Goal: Task Accomplishment & Management: Manage account settings

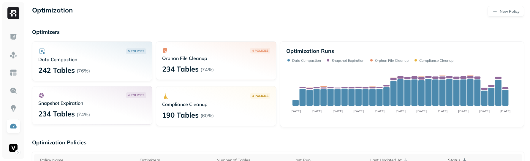
click at [14, 10] on img at bounding box center [13, 13] width 12 height 12
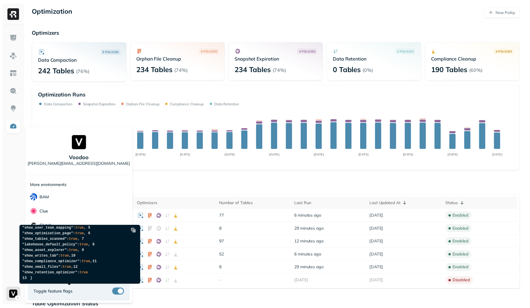
scroll to position [18, 0]
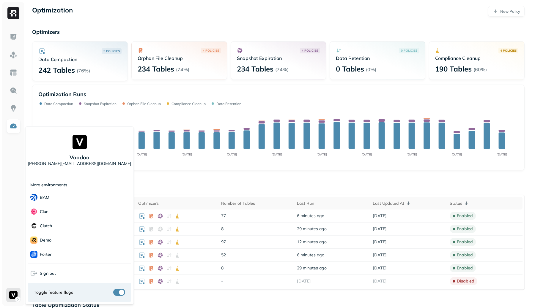
click at [113, 294] on button "button" at bounding box center [119, 292] width 12 height 7
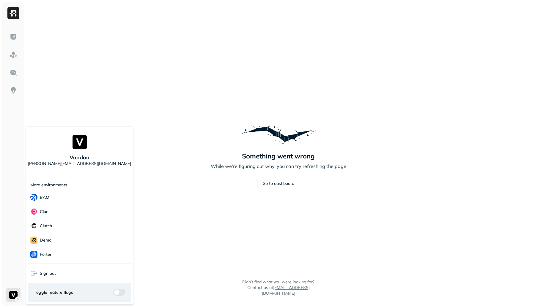
click at [113, 294] on button "button" at bounding box center [119, 292] width 12 height 7
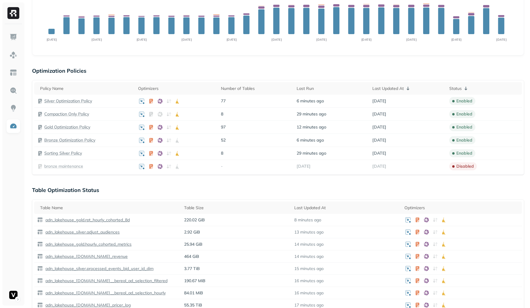
scroll to position [111, 0]
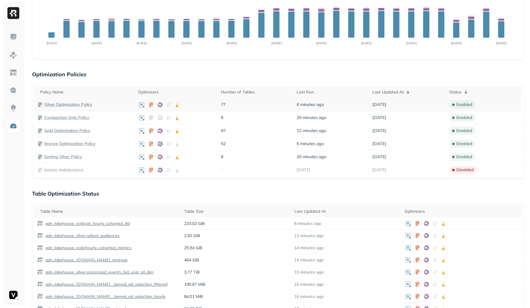
click at [85, 101] on td "Silver Optimization Policy" at bounding box center [84, 104] width 101 height 13
click at [85, 103] on p "Silver Optimization Policy" at bounding box center [68, 105] width 48 height 6
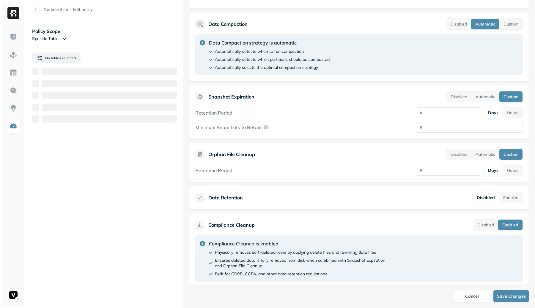
scroll to position [136, 0]
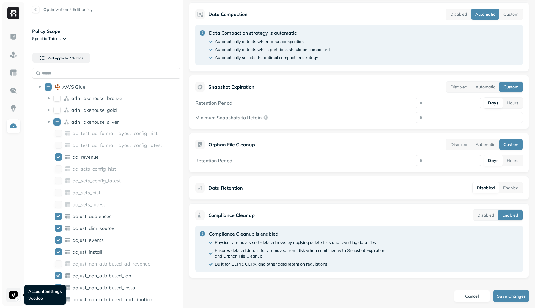
click at [9, 291] on html "Optimization / Edit policy Policy Scope Specific Tables Will apply to 77 table …" at bounding box center [267, 154] width 535 height 308
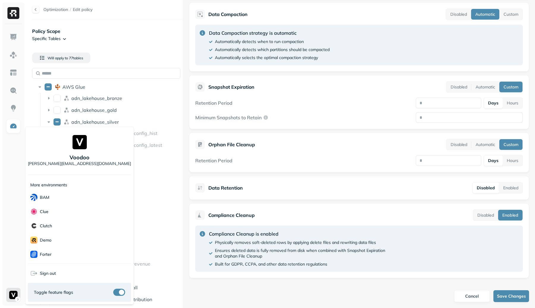
click at [93, 292] on div "Toggle feature flags" at bounding box center [79, 292] width 91 height 7
click at [113, 294] on button "button" at bounding box center [119, 292] width 12 height 7
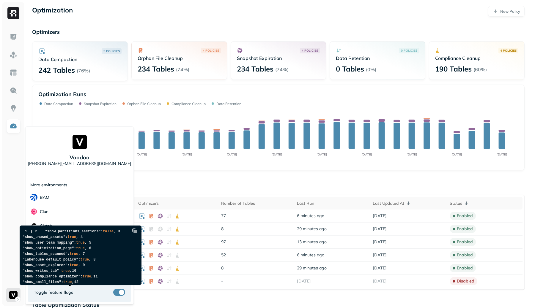
click at [75, 298] on div "Toggle feature flags" at bounding box center [79, 292] width 103 height 19
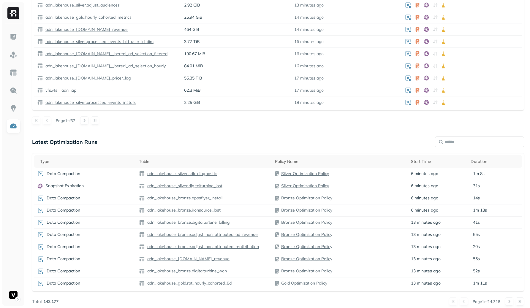
scroll to position [346, 0]
